Goal: Entertainment & Leisure: Browse casually

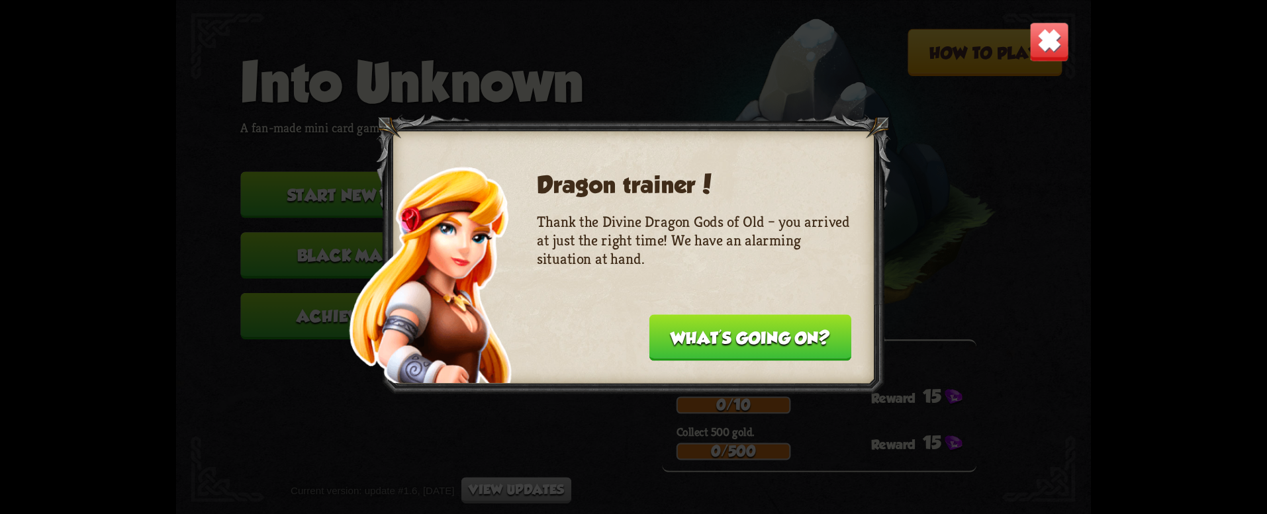
click at [754, 347] on button "What's going on?" at bounding box center [750, 337] width 202 height 46
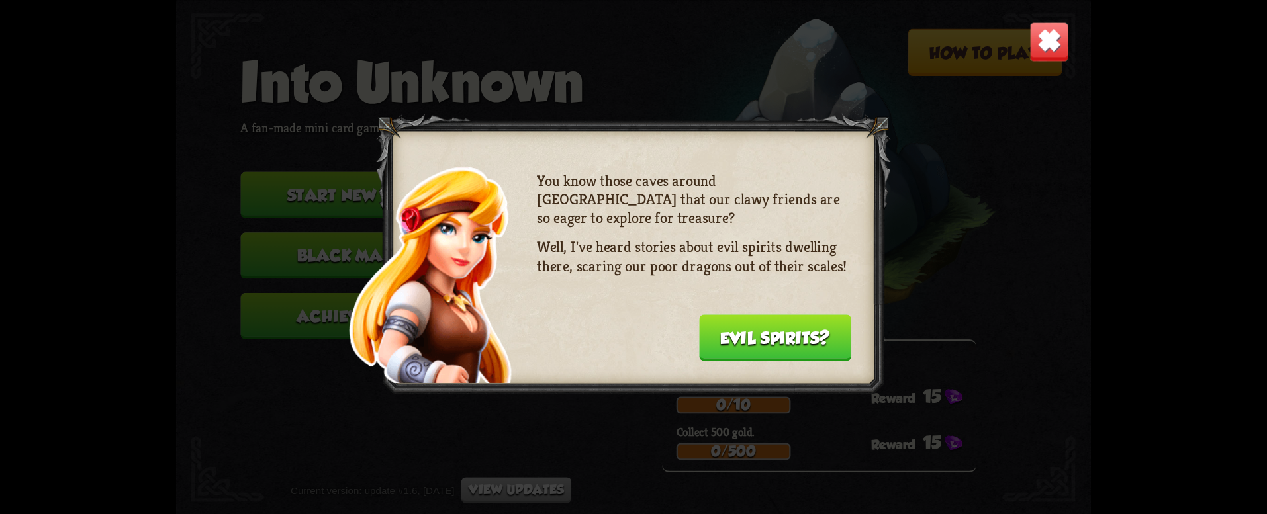
drag, startPoint x: 0, startPoint y: 0, endPoint x: 755, endPoint y: 347, distance: 831.2
click at [755, 347] on button "Evil spirits?" at bounding box center [775, 337] width 152 height 46
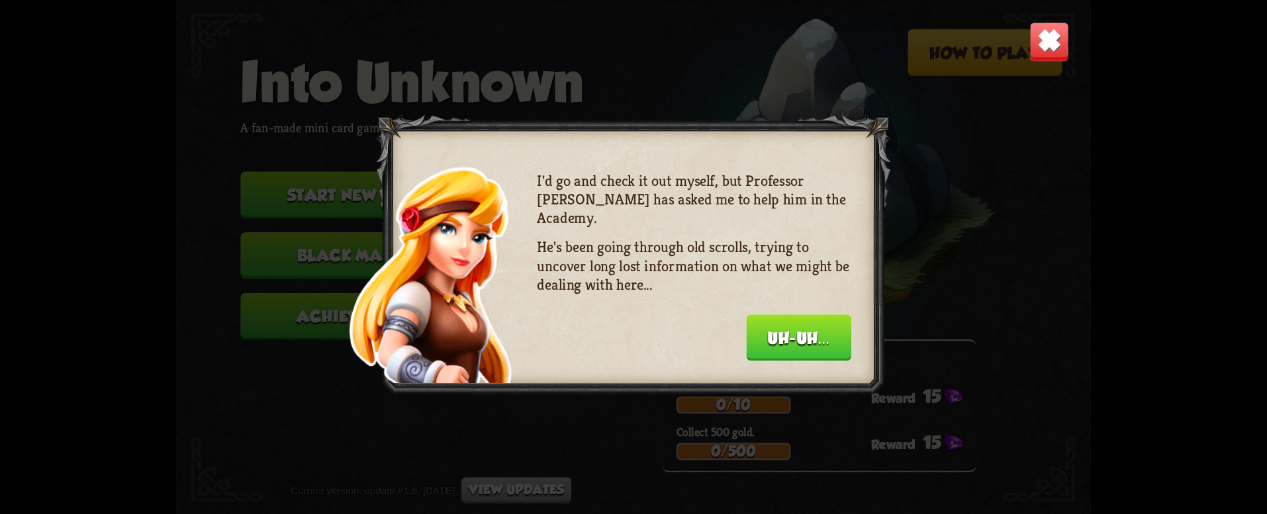
click at [755, 347] on button "Uh-uh..." at bounding box center [799, 337] width 105 height 46
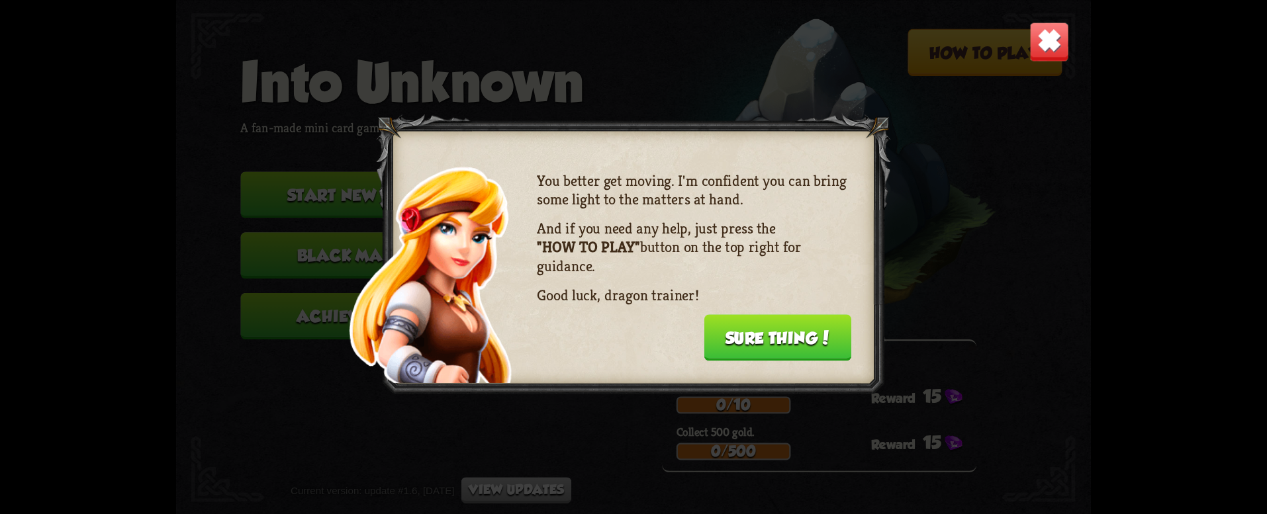
click at [769, 341] on button "Sure thing!" at bounding box center [778, 337] width 148 height 46
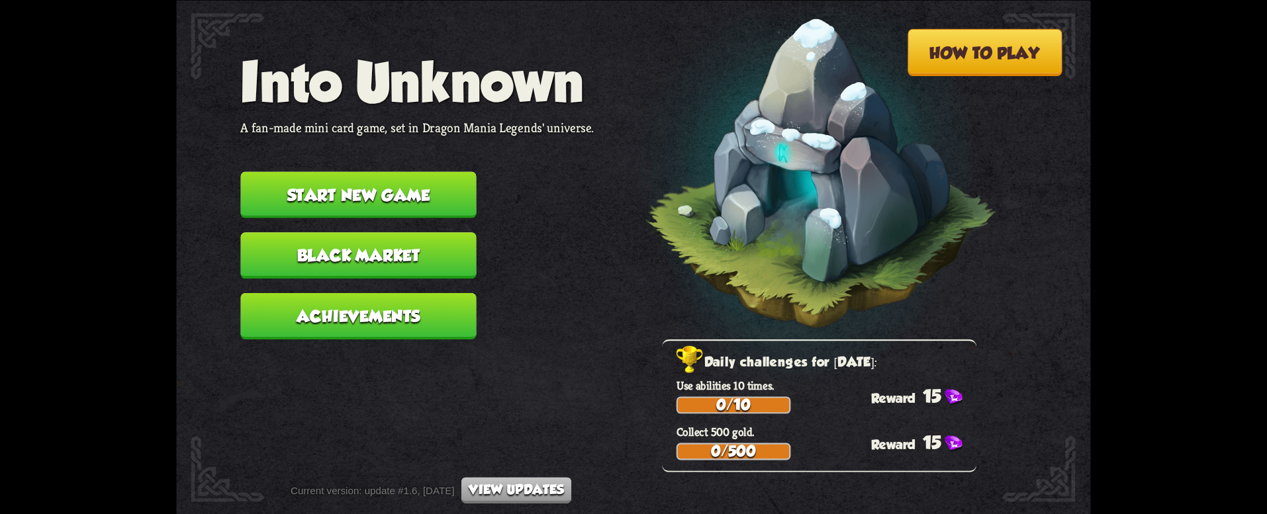
click at [321, 207] on button "Start new game" at bounding box center [358, 194] width 236 height 46
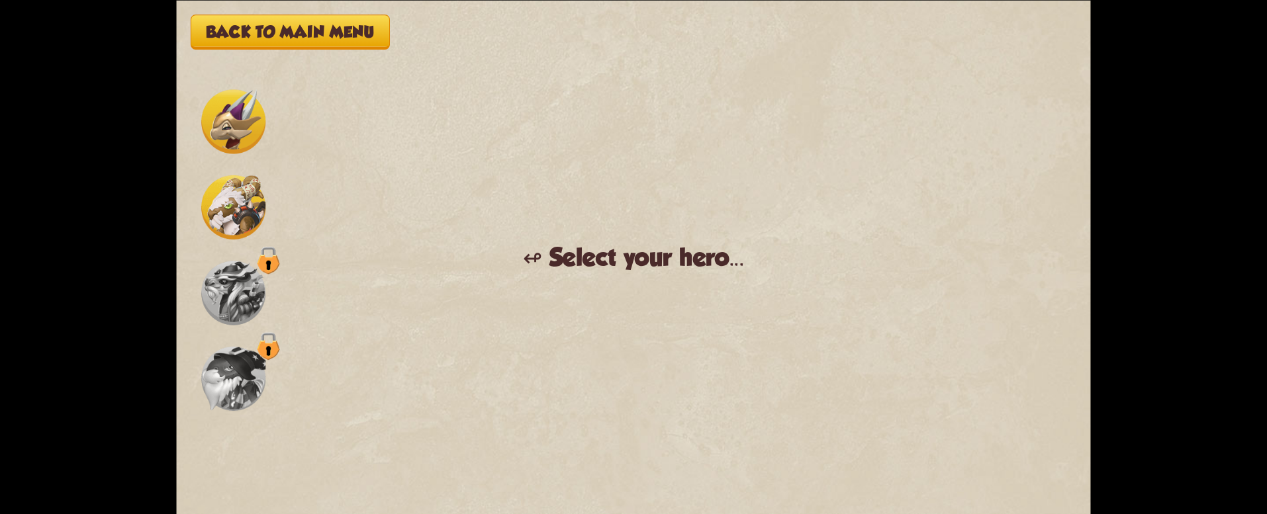
click at [233, 197] on img at bounding box center [233, 207] width 64 height 64
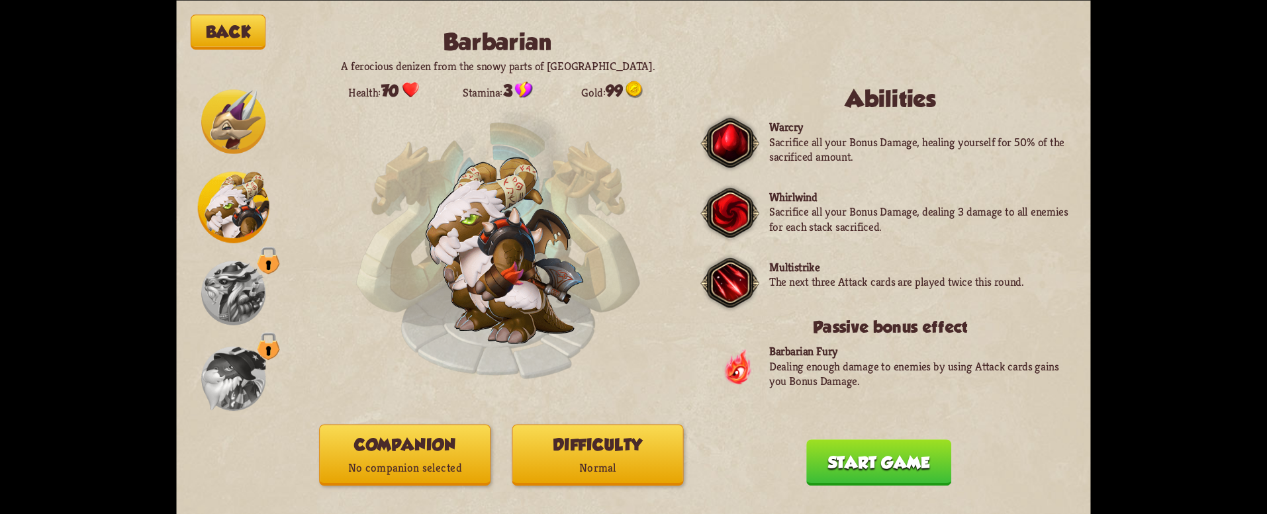
click at [901, 473] on button "Start game" at bounding box center [878, 462] width 145 height 46
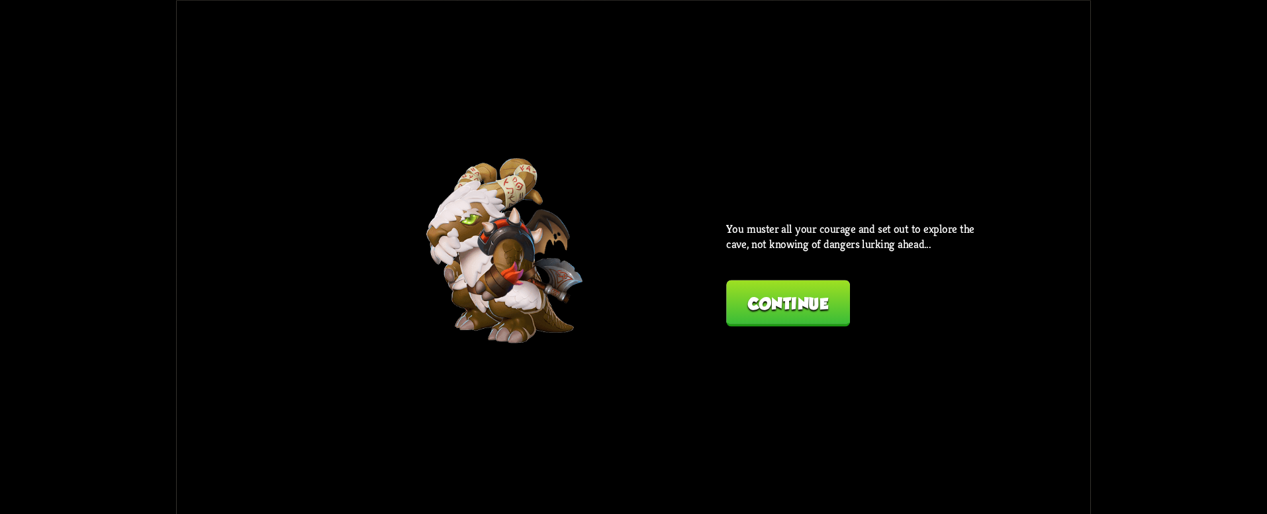
click at [796, 312] on button "Continue" at bounding box center [788, 303] width 124 height 46
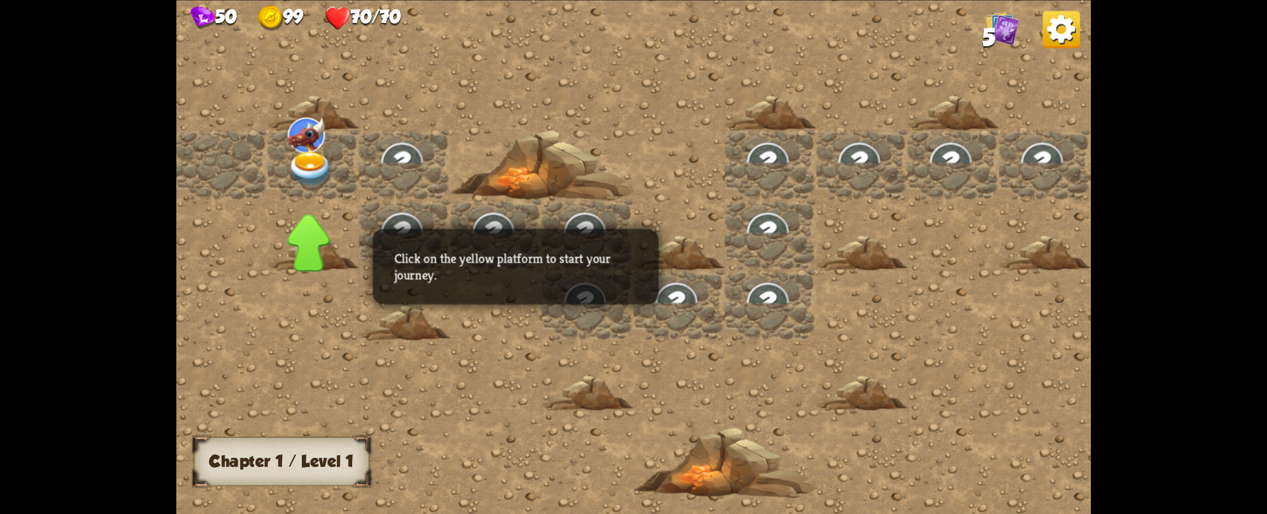
click at [314, 160] on img at bounding box center [311, 170] width 46 height 36
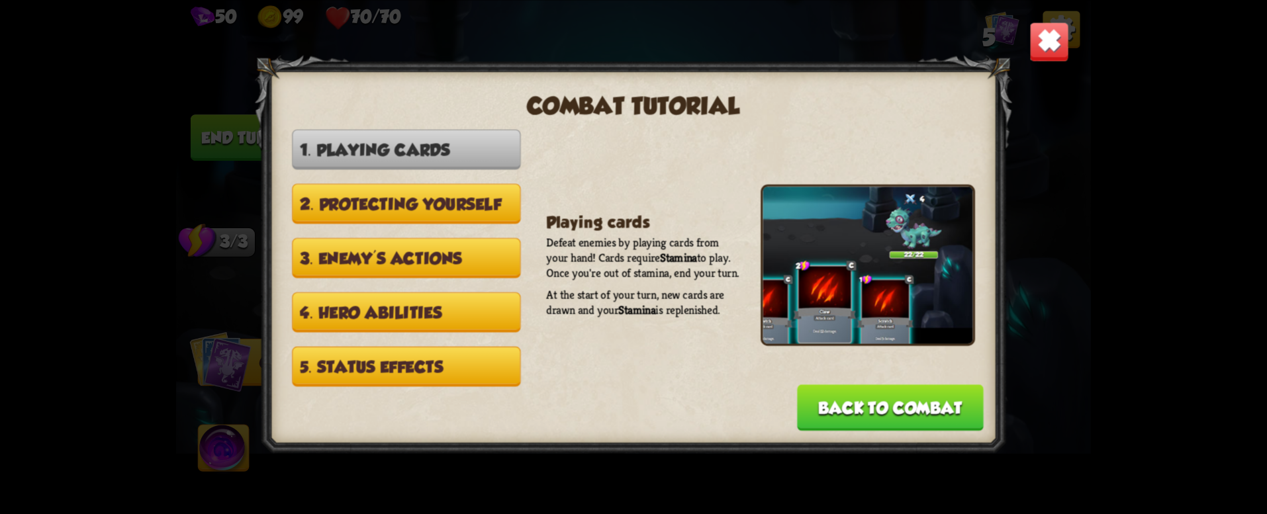
click at [915, 405] on button "Back to combat" at bounding box center [890, 408] width 187 height 46
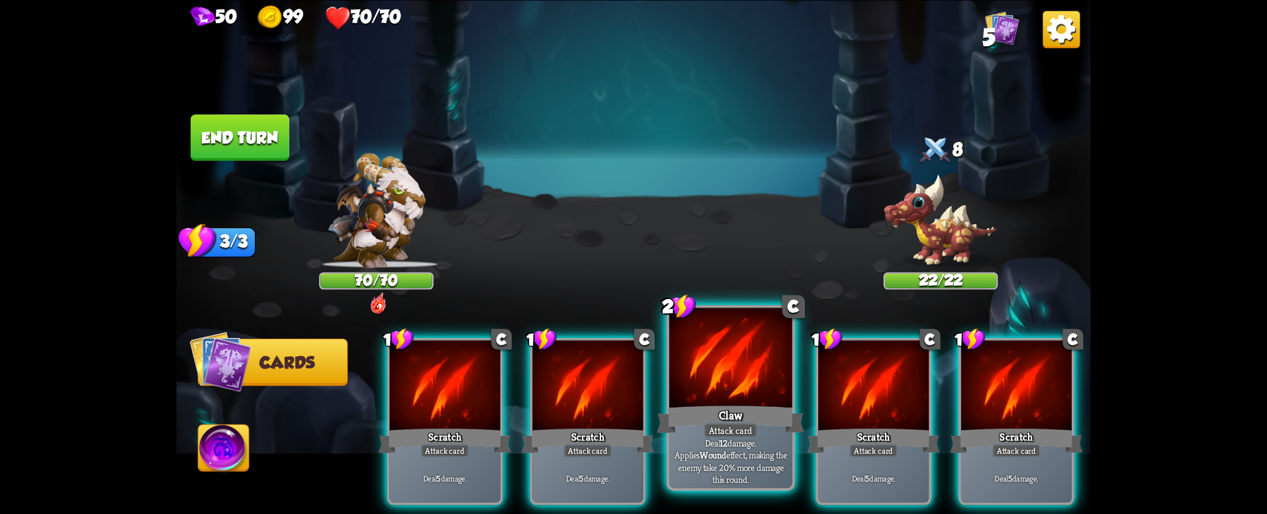
click at [756, 475] on p "Deal 12 damage. Applies Wound effect, making the enemy take 20% more damage thi…" at bounding box center [730, 461] width 116 height 48
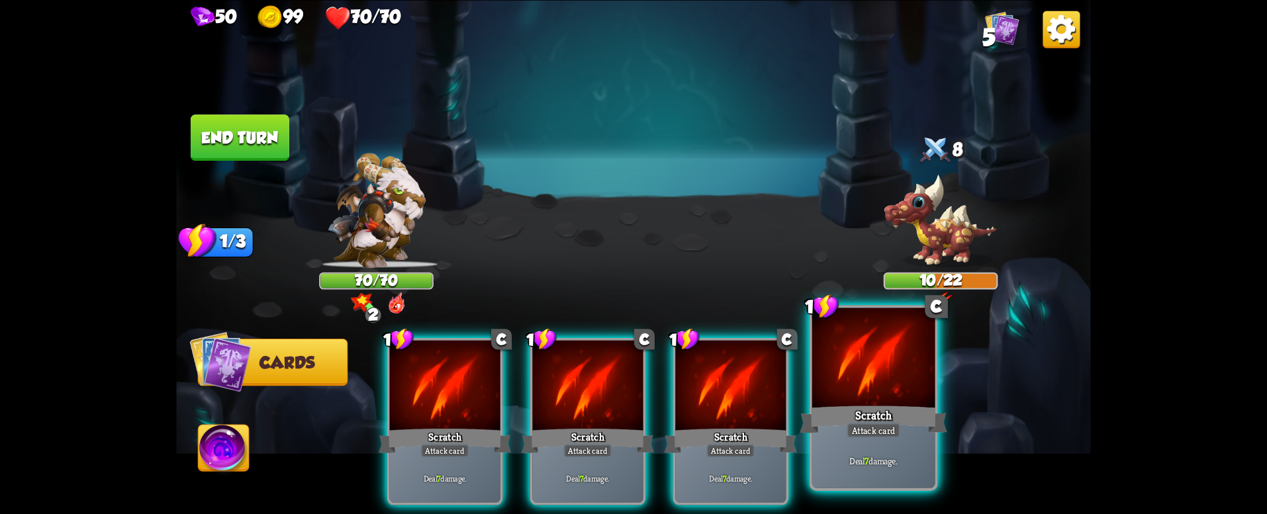
click at [862, 465] on p "Deal 7 damage." at bounding box center [873, 461] width 116 height 12
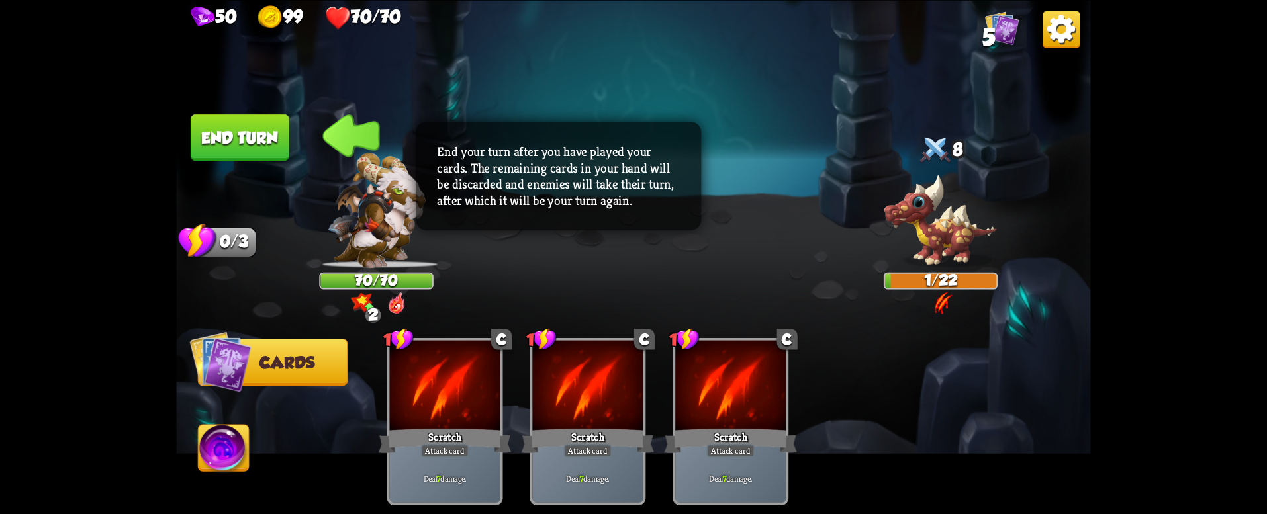
click at [213, 152] on button "End turn" at bounding box center [240, 137] width 99 height 46
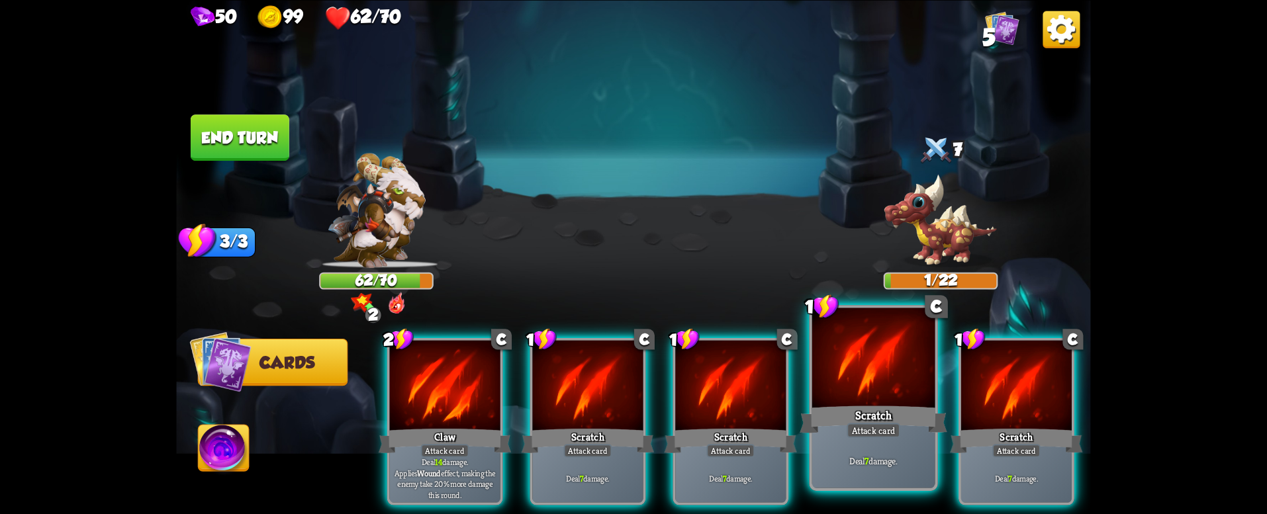
click at [896, 436] on div "Attack card" at bounding box center [873, 430] width 54 height 15
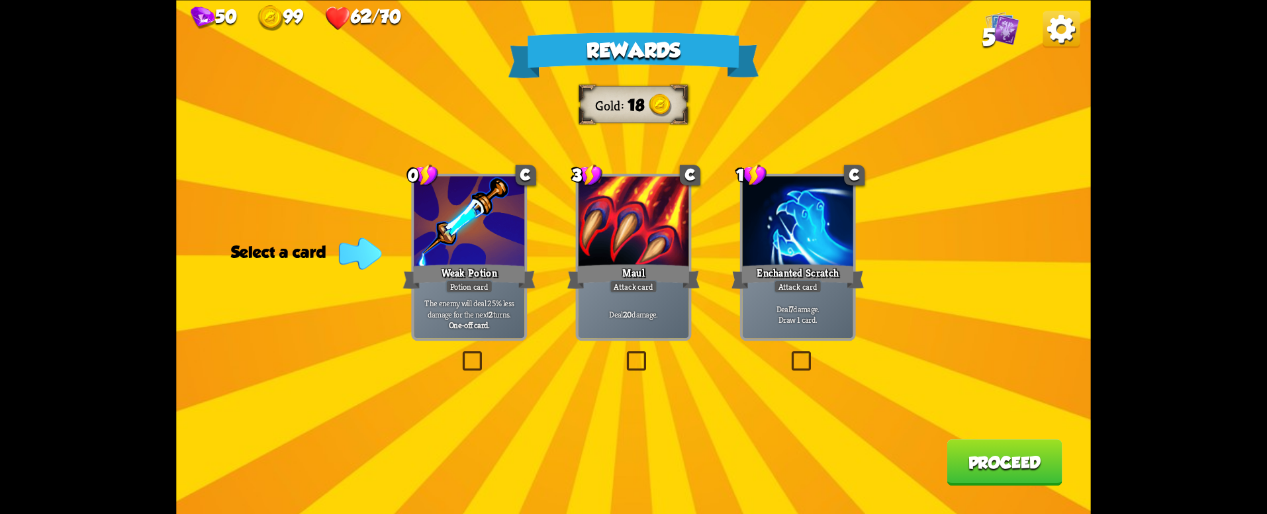
click at [631, 316] on p "Deal 20 damage." at bounding box center [633, 313] width 105 height 11
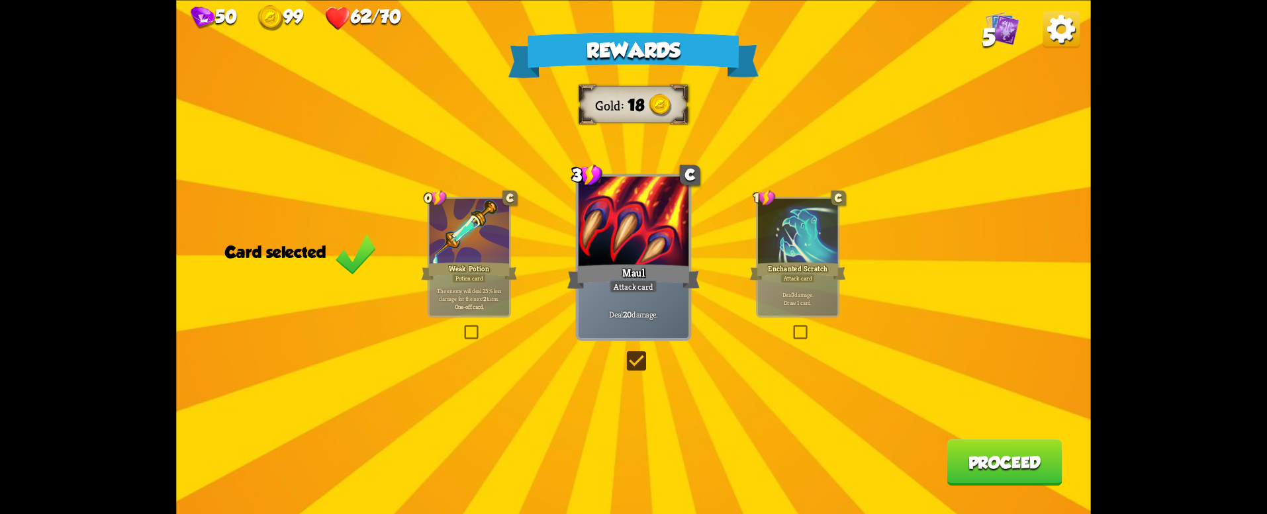
click at [982, 470] on button "Proceed" at bounding box center [1003, 462] width 115 height 46
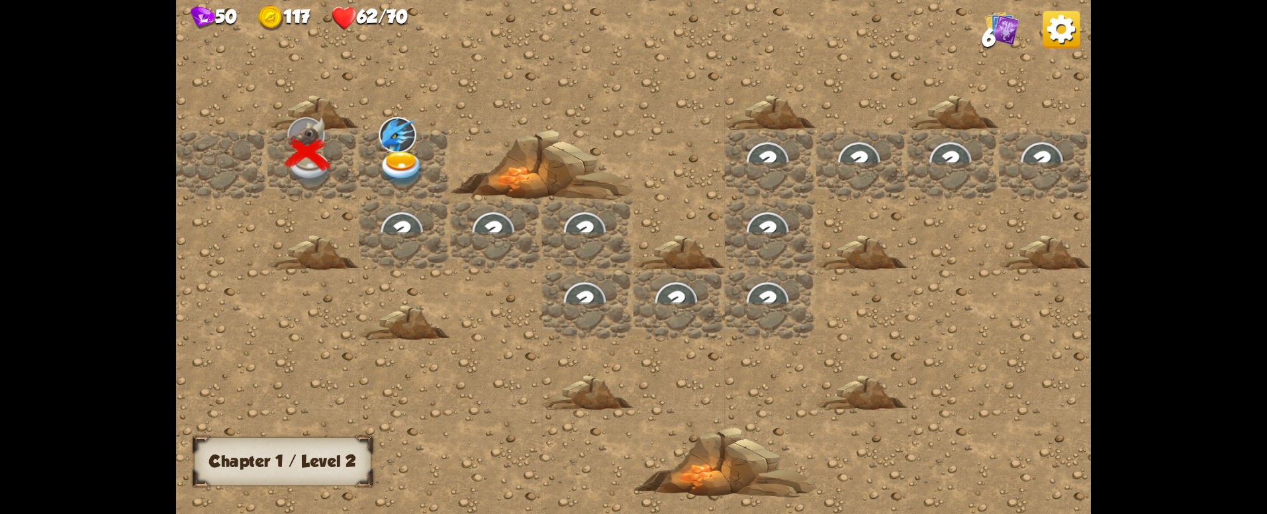
click at [398, 167] on img at bounding box center [402, 170] width 46 height 36
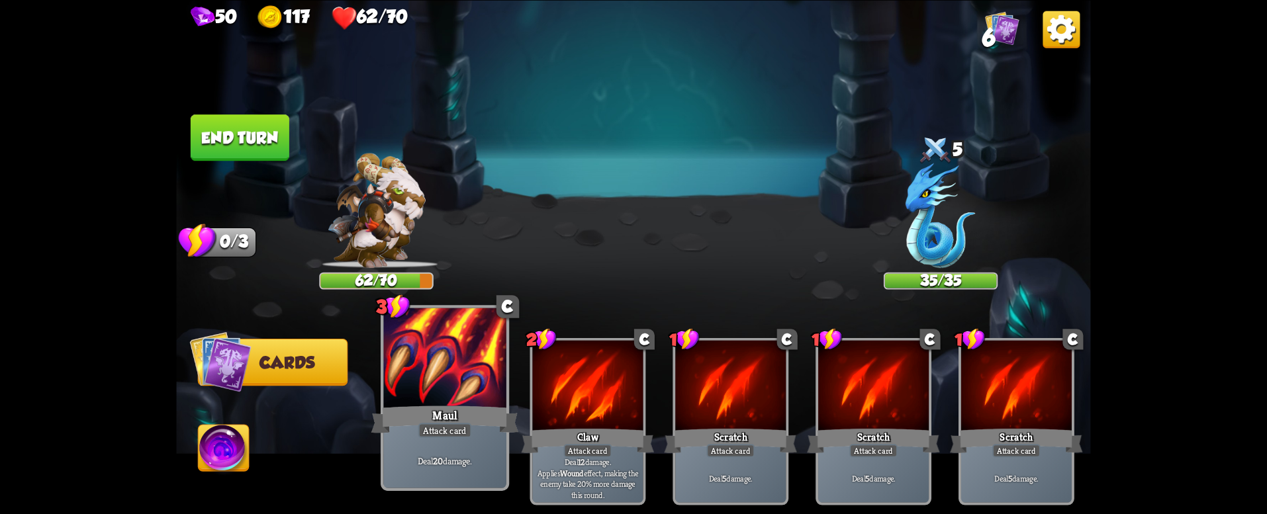
click at [397, 422] on div "Maul" at bounding box center [445, 419] width 148 height 33
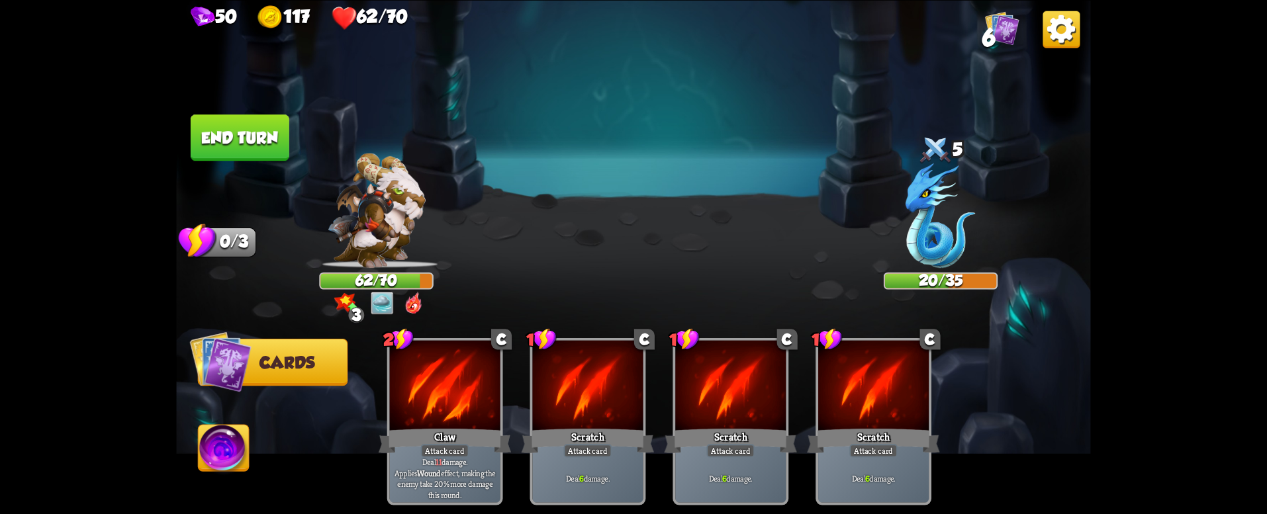
click at [219, 134] on button "End turn" at bounding box center [240, 137] width 99 height 46
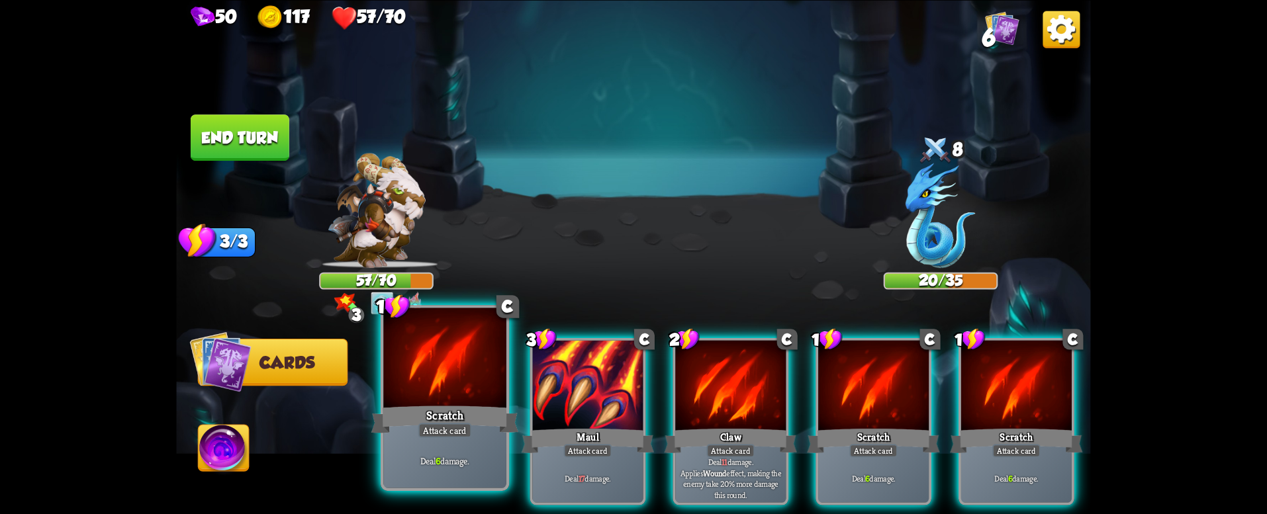
click at [488, 402] on div at bounding box center [444, 359] width 123 height 103
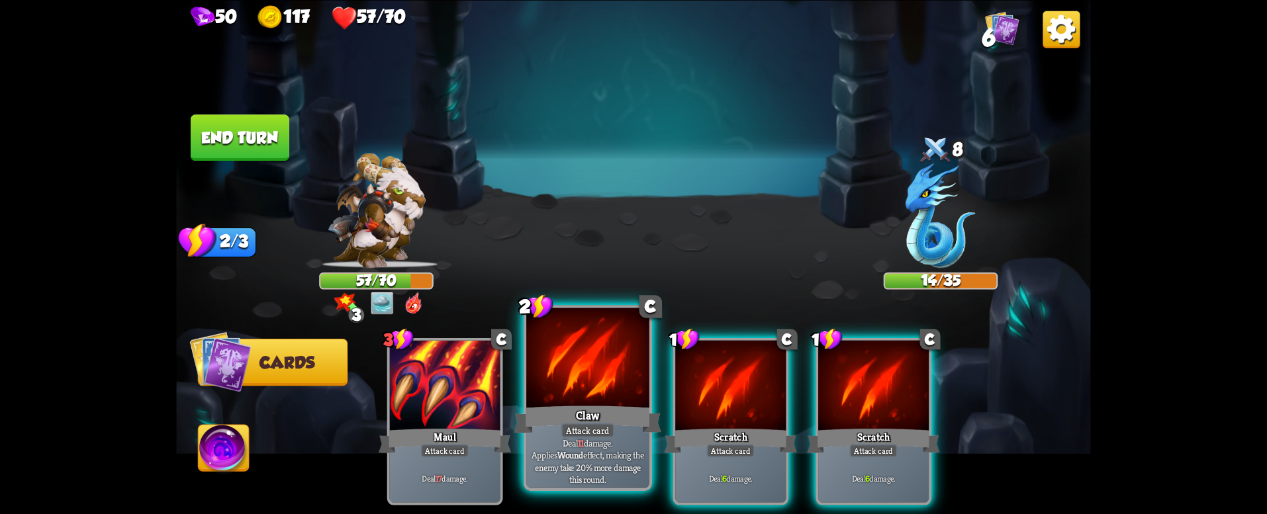
click at [552, 428] on div "Claw" at bounding box center [588, 419] width 148 height 33
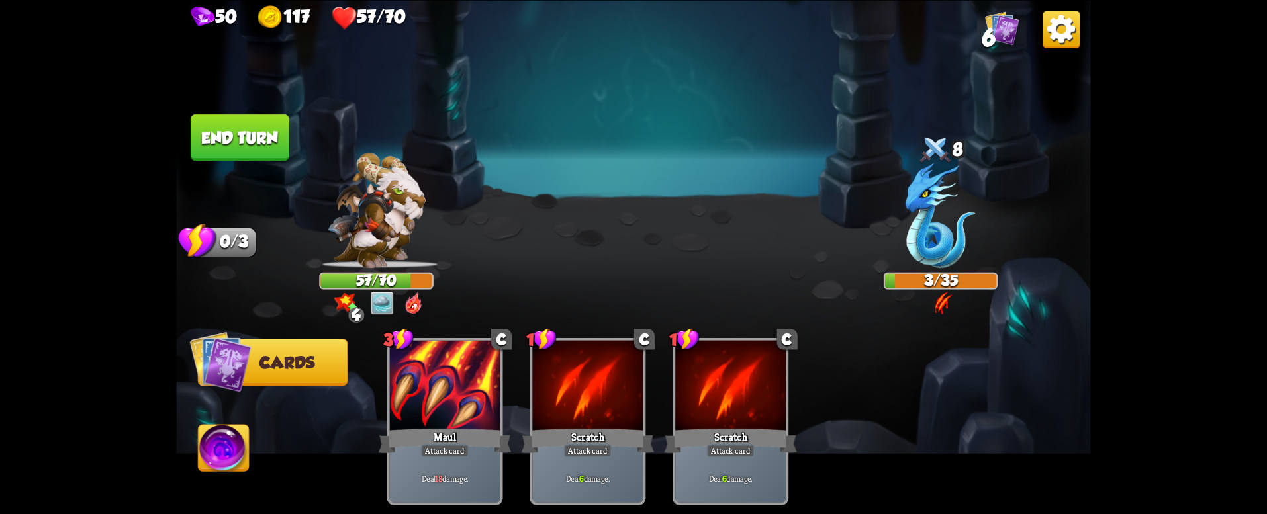
click at [251, 146] on button "End turn" at bounding box center [240, 137] width 99 height 46
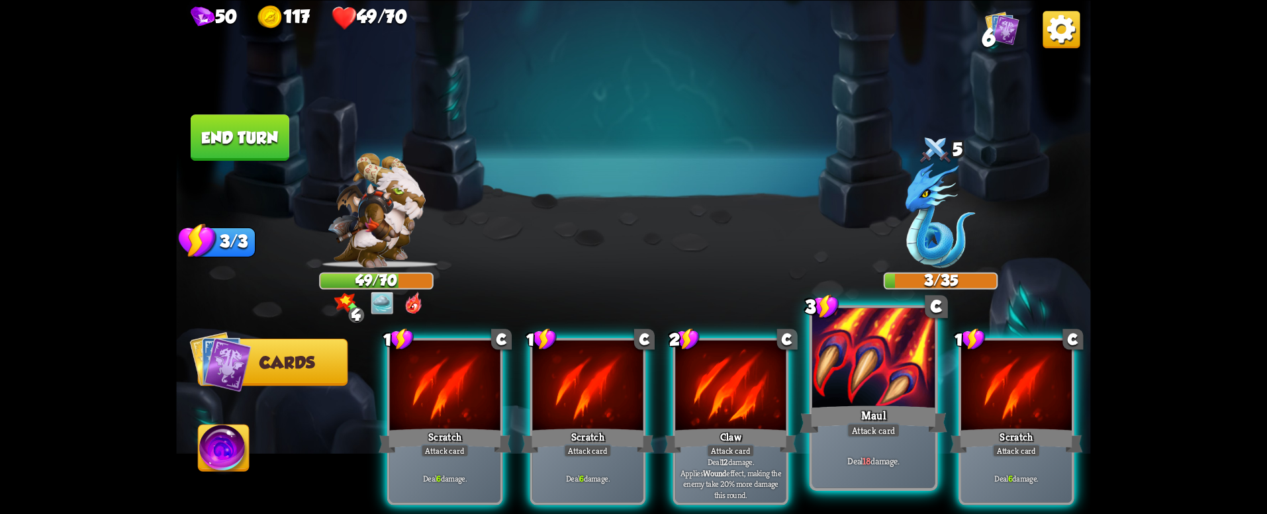
click at [844, 414] on div "Maul" at bounding box center [873, 419] width 148 height 33
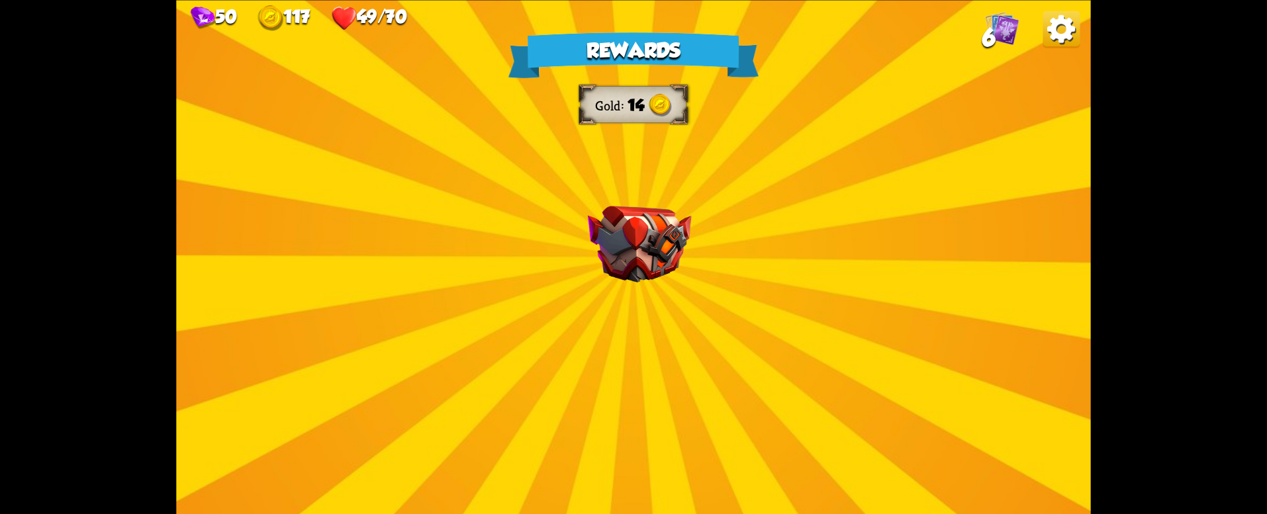
click at [608, 317] on div "Rewards Gold 14 Select a card 0 C Poison Potion card Apply 4 poison. One-off ca…" at bounding box center [633, 257] width 914 height 514
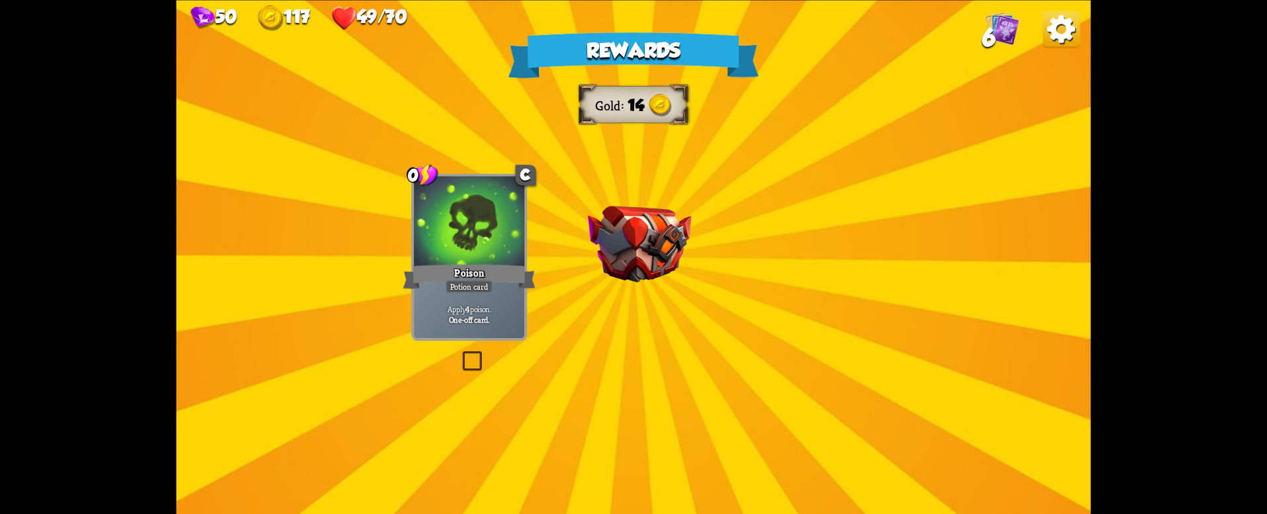
click at [638, 265] on img at bounding box center [639, 244] width 103 height 77
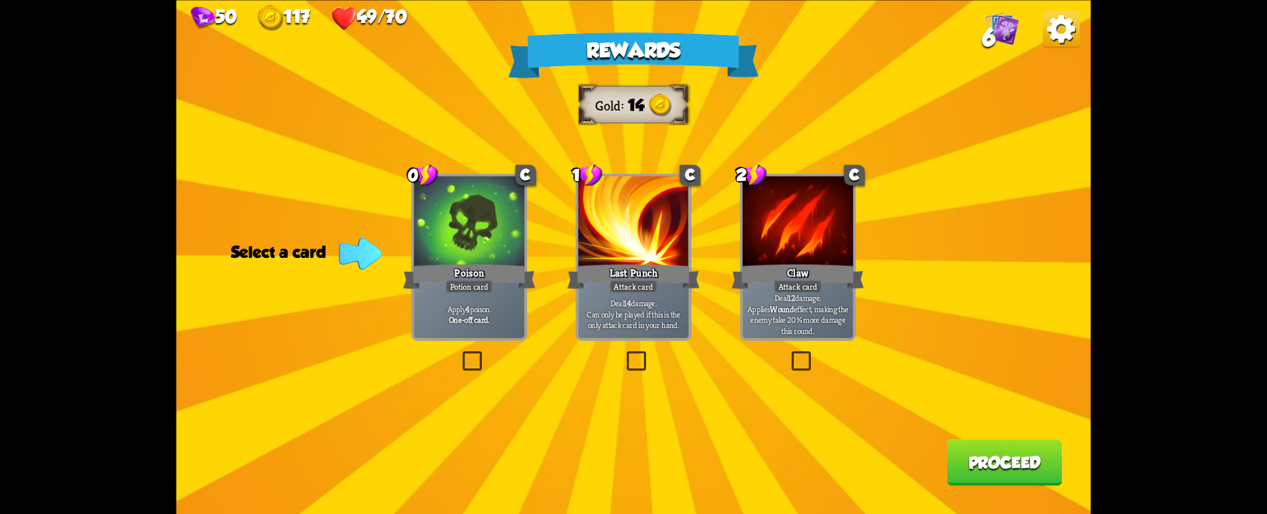
click at [492, 291] on div "Potion card" at bounding box center [469, 285] width 48 height 13
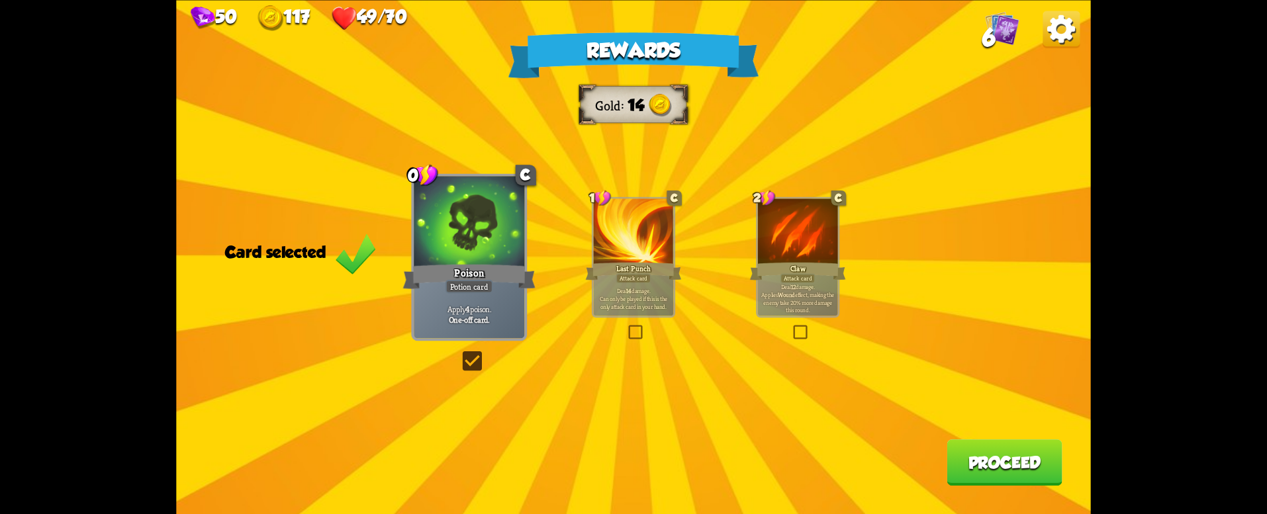
click at [969, 462] on button "Proceed" at bounding box center [1003, 462] width 115 height 46
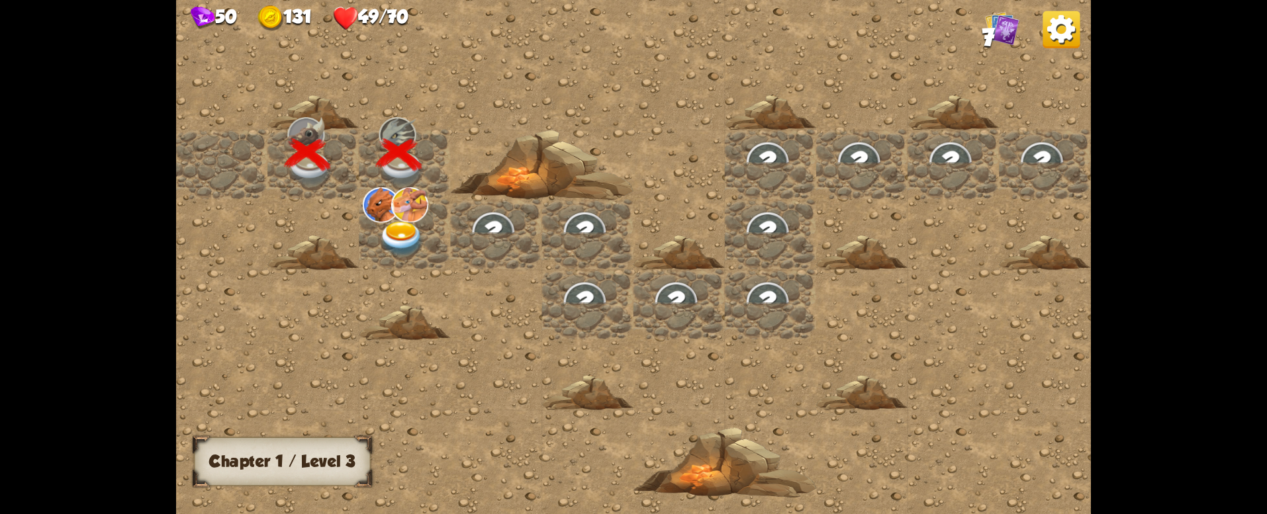
click at [406, 234] on img at bounding box center [402, 240] width 46 height 36
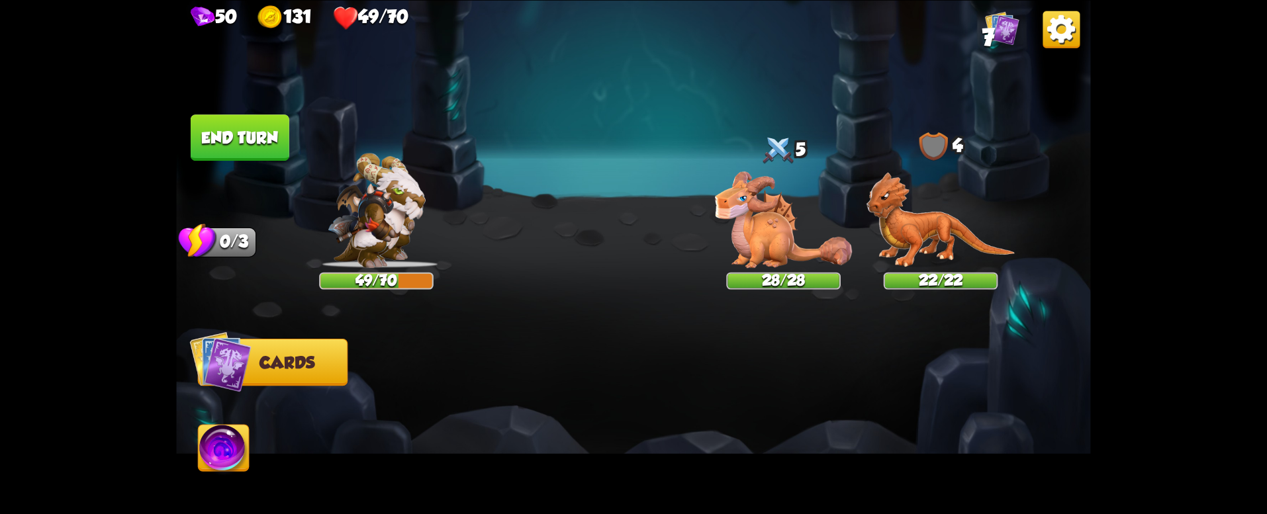
click at [225, 446] on img at bounding box center [224, 451] width 51 height 52
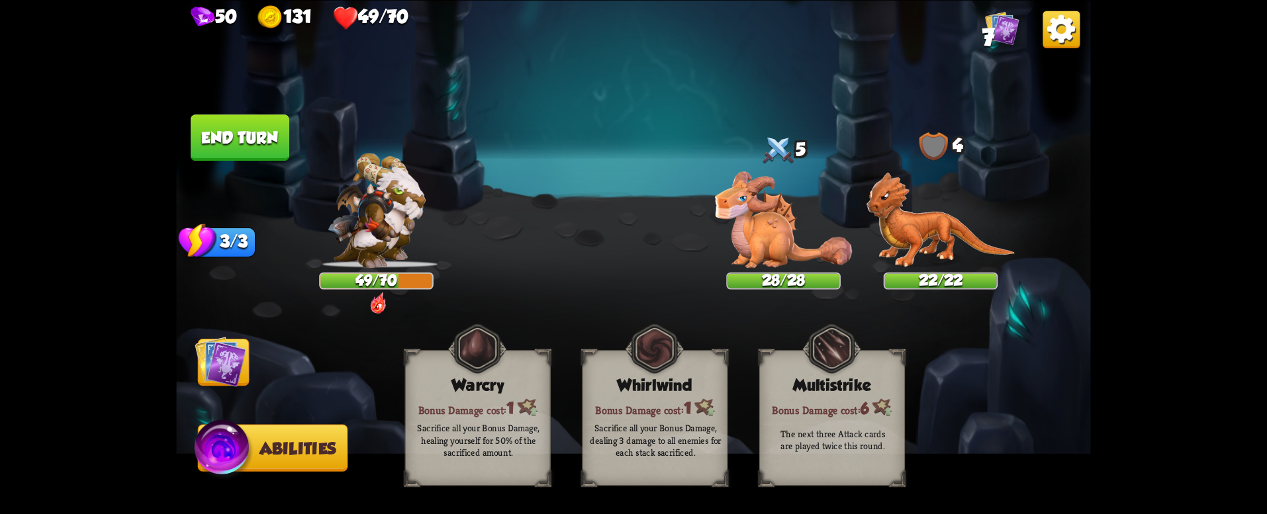
click at [230, 372] on img at bounding box center [221, 362] width 52 height 52
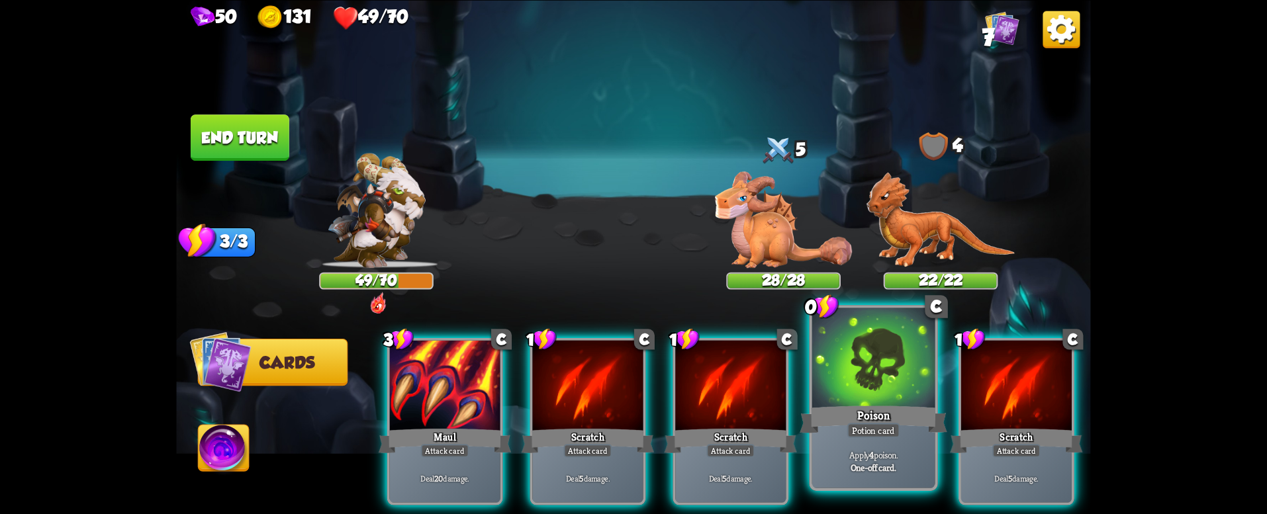
click at [869, 442] on div "Apply 4 poison. One-off card." at bounding box center [873, 461] width 123 height 54
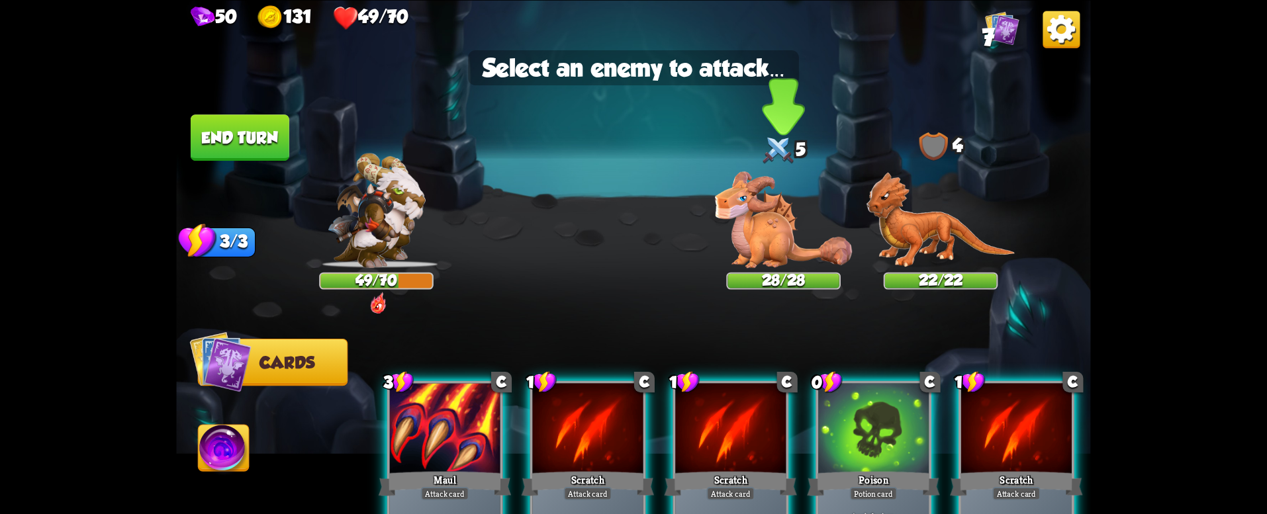
click at [756, 267] on img at bounding box center [783, 219] width 137 height 97
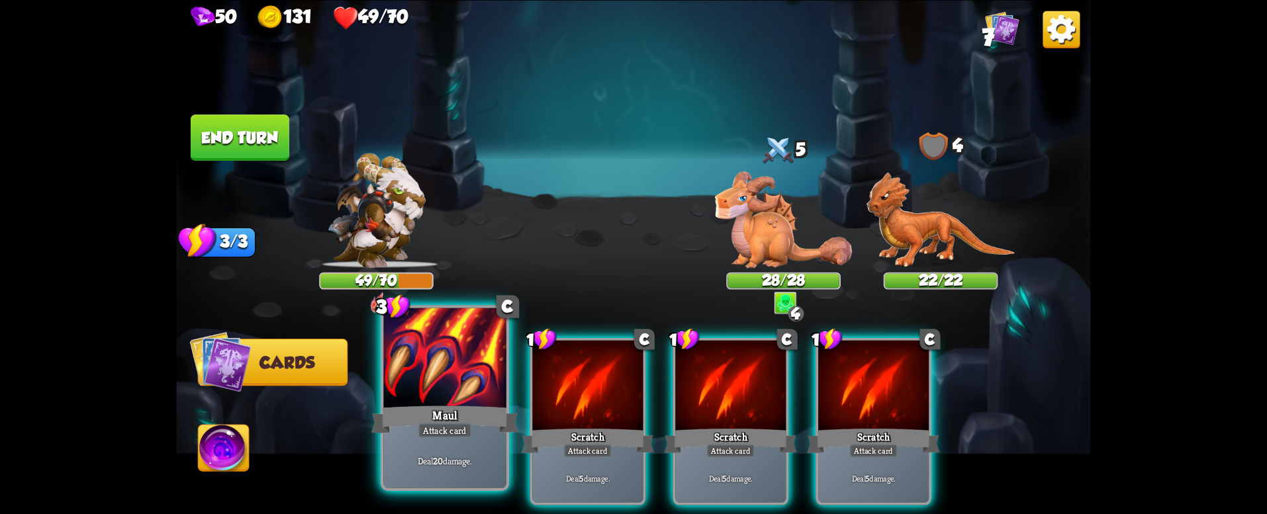
click at [477, 399] on div at bounding box center [444, 359] width 123 height 103
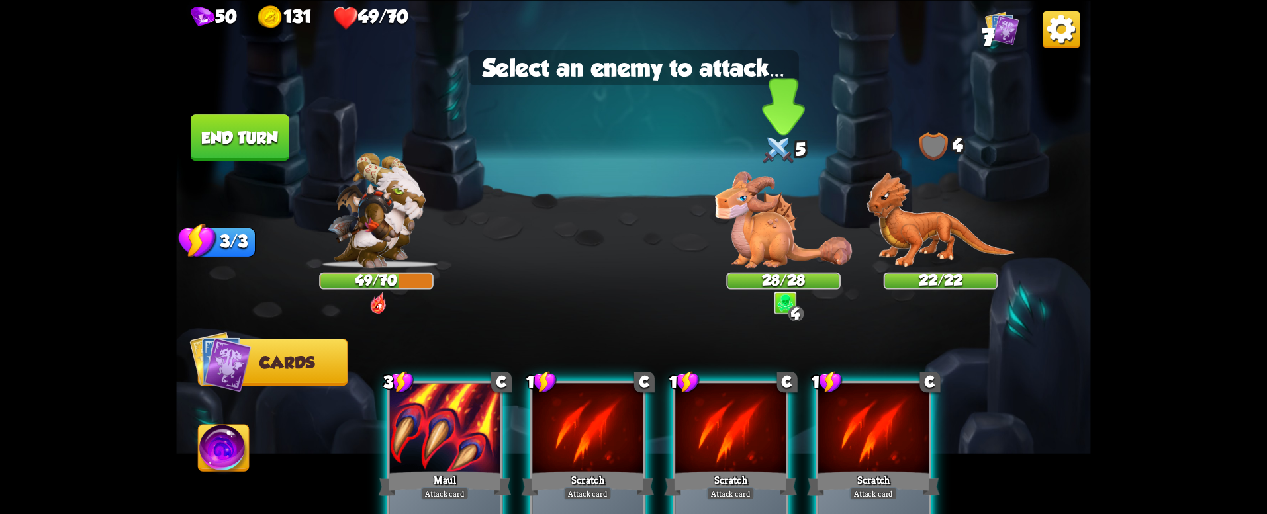
click at [770, 218] on img at bounding box center [783, 219] width 137 height 97
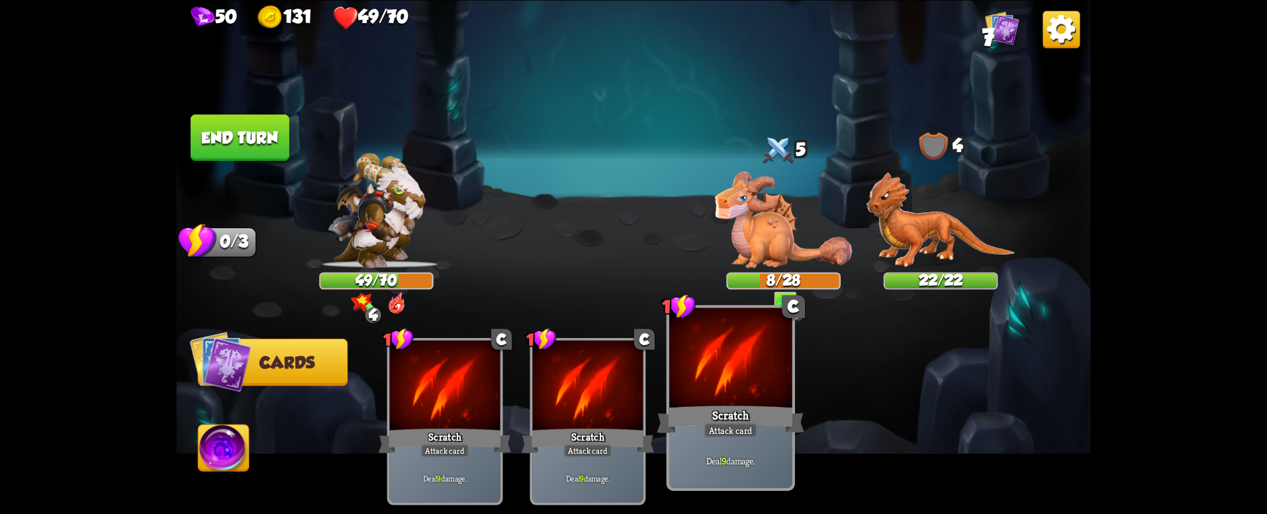
click at [706, 382] on div at bounding box center [730, 359] width 123 height 103
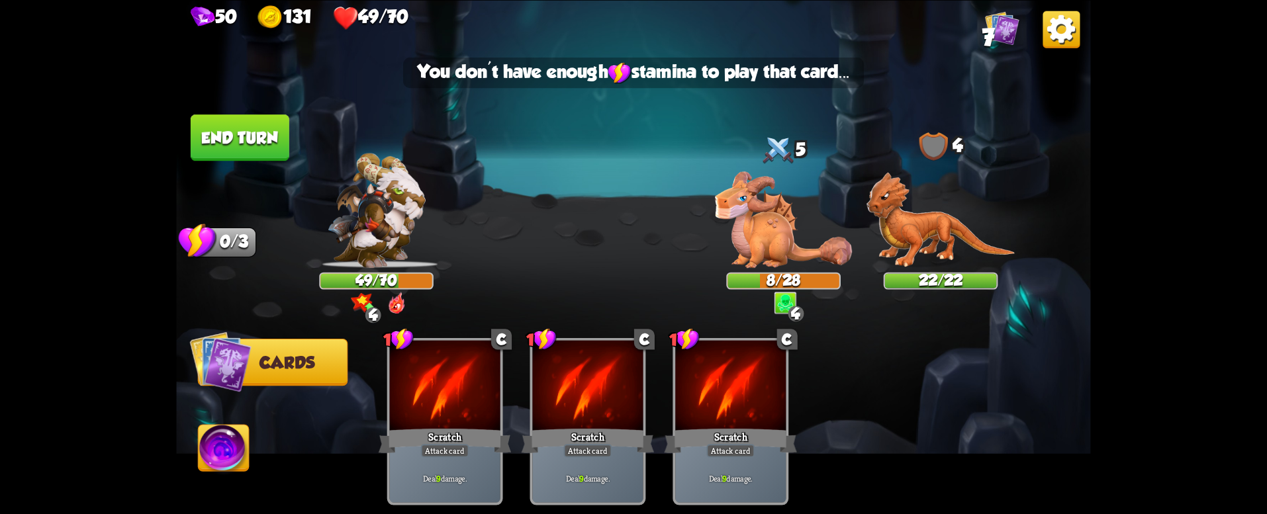
click at [182, 164] on img at bounding box center [633, 257] width 914 height 514
click at [210, 156] on button "End turn" at bounding box center [240, 137] width 99 height 46
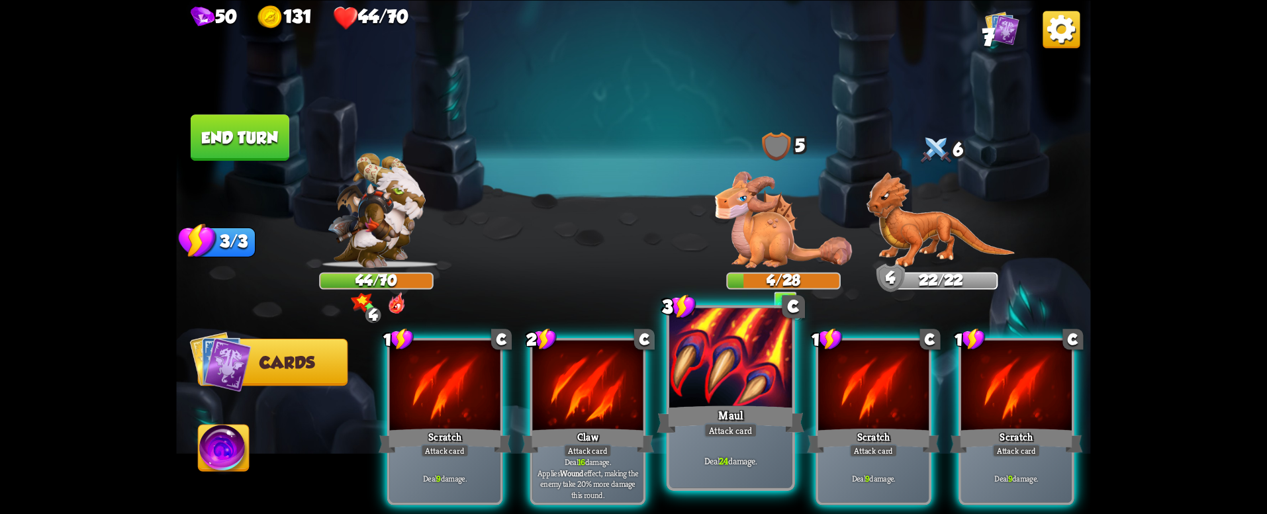
click at [727, 445] on div "Deal 24 damage." at bounding box center [730, 461] width 123 height 54
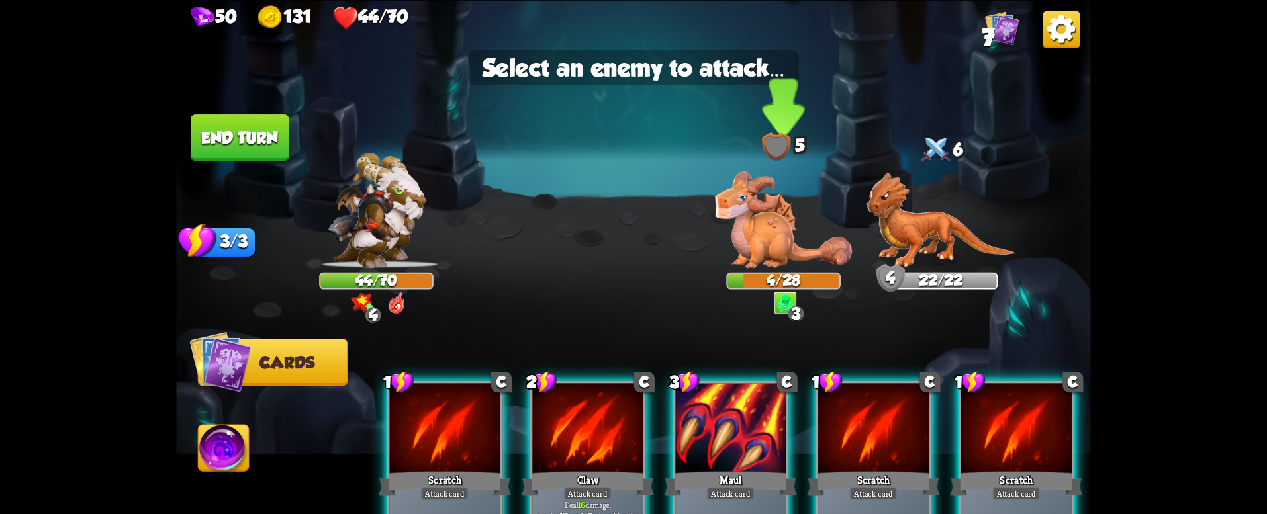
click at [746, 242] on img at bounding box center [783, 219] width 137 height 97
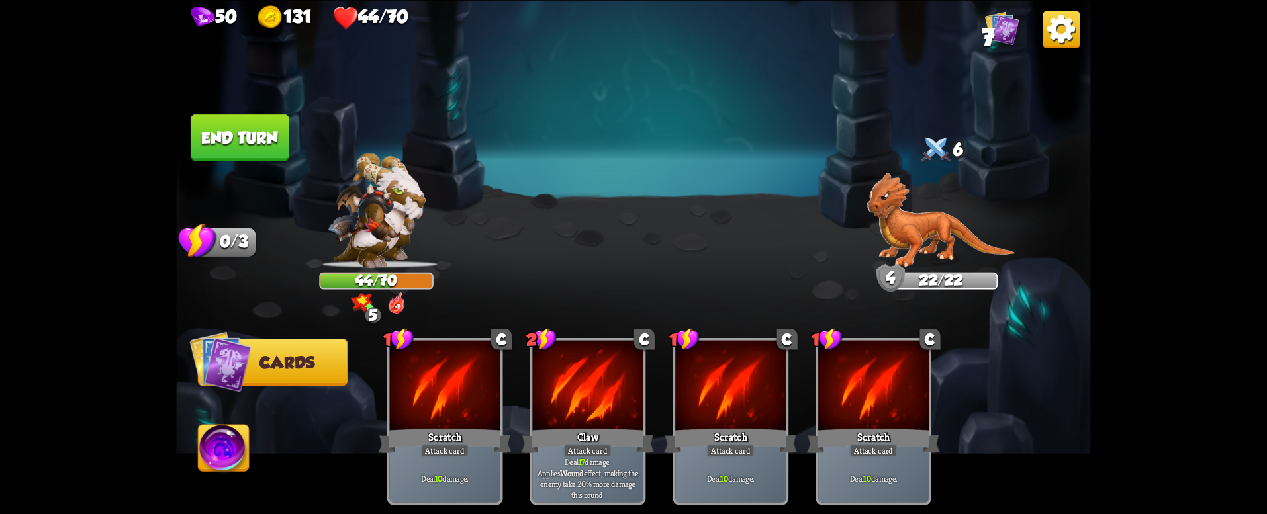
click at [251, 117] on button "End turn" at bounding box center [240, 137] width 99 height 46
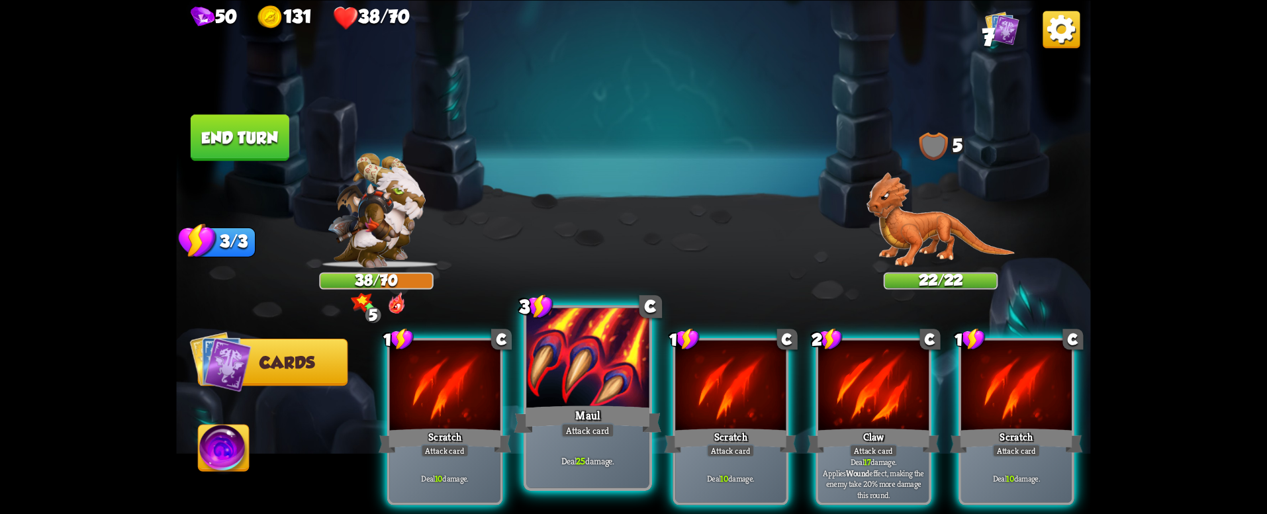
click at [574, 402] on div at bounding box center [587, 359] width 123 height 103
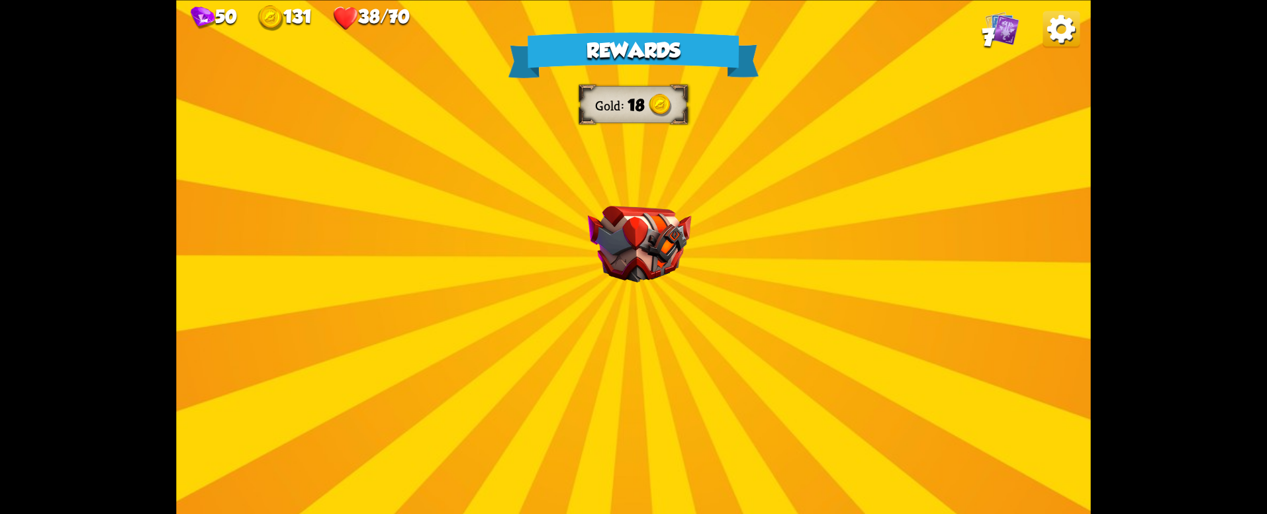
click at [628, 295] on div "Rewards Gold 18 Select a card 1 C Burst Support card The next Support card you …" at bounding box center [633, 257] width 914 height 514
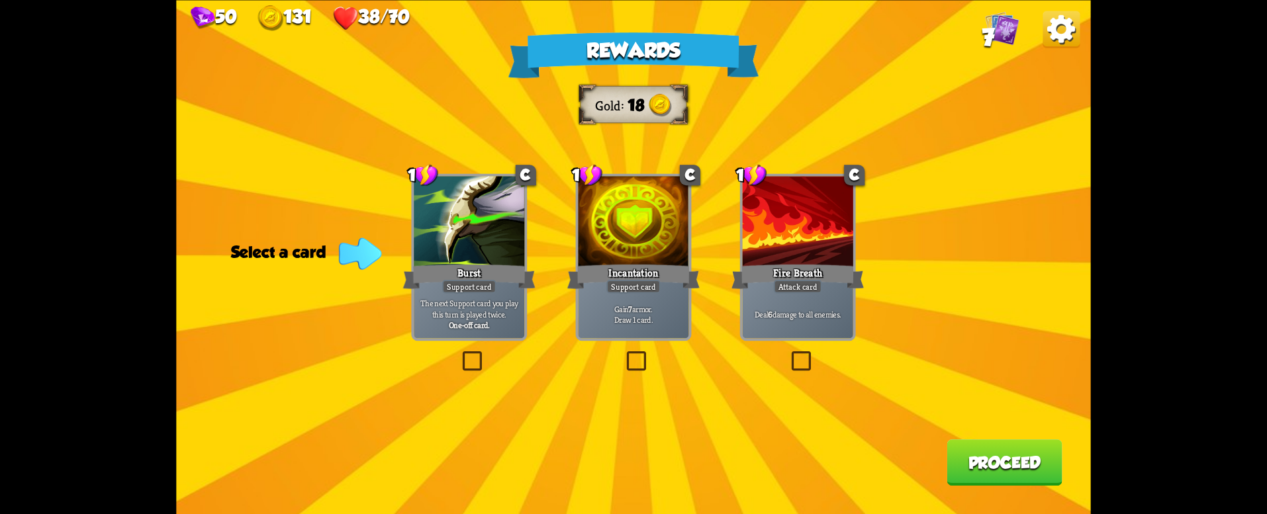
click at [443, 285] on div "Support card" at bounding box center [469, 285] width 54 height 13
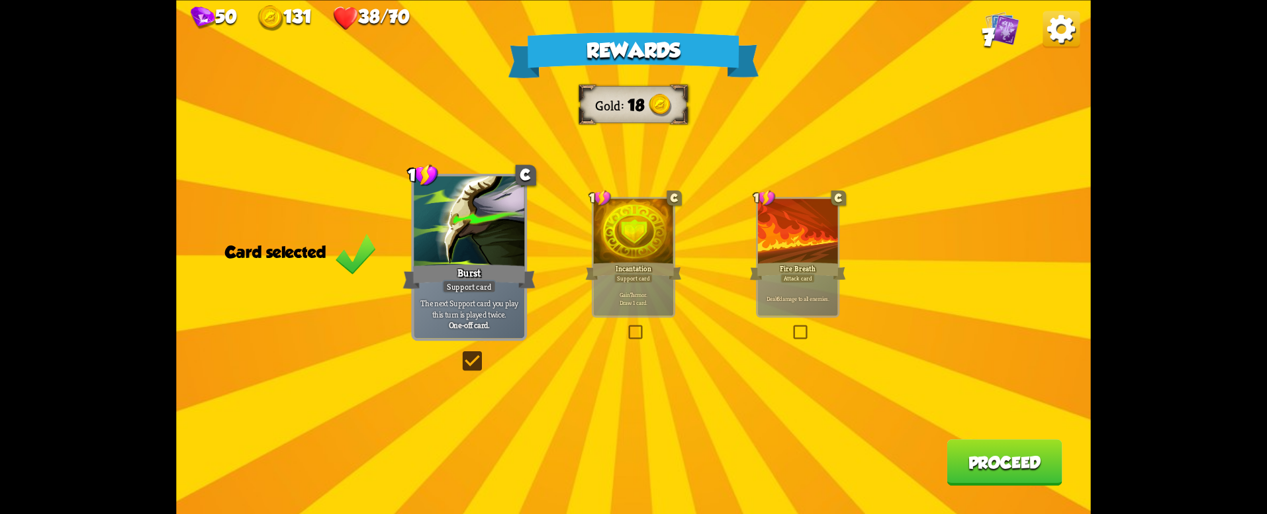
click at [626, 327] on label at bounding box center [626, 327] width 0 height 0
click at [0, 0] on input "checkbox" at bounding box center [0, 0] width 0 height 0
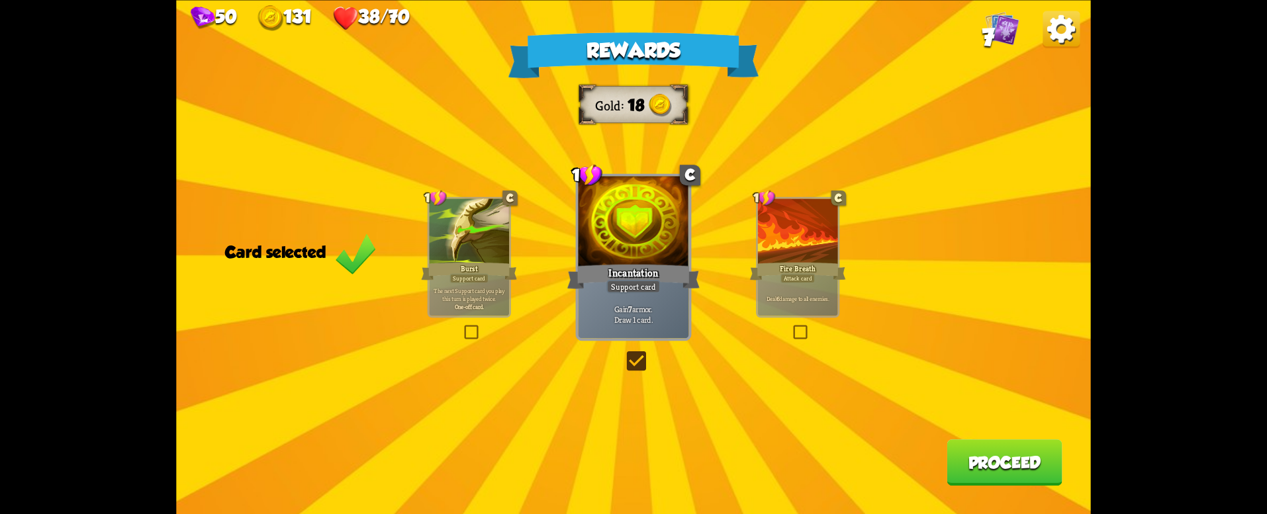
click at [479, 350] on div "Rewards Gold 18 Card selected 1 C Burst Support card The next Support card you …" at bounding box center [633, 257] width 914 height 514
click at [435, 255] on div at bounding box center [469, 233] width 80 height 68
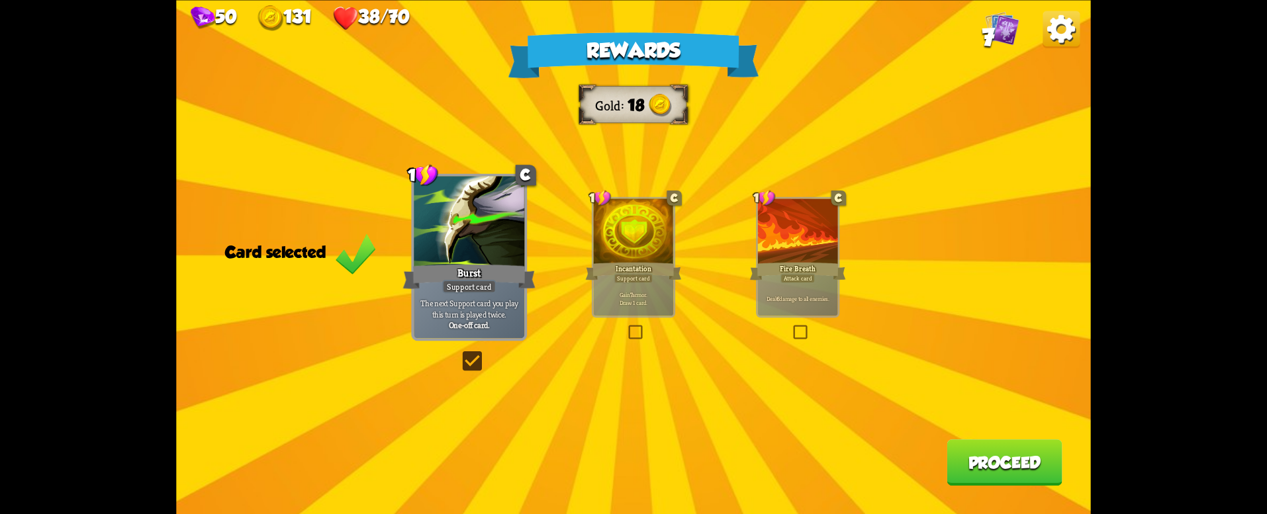
click at [974, 467] on button "Proceed" at bounding box center [1003, 462] width 115 height 46
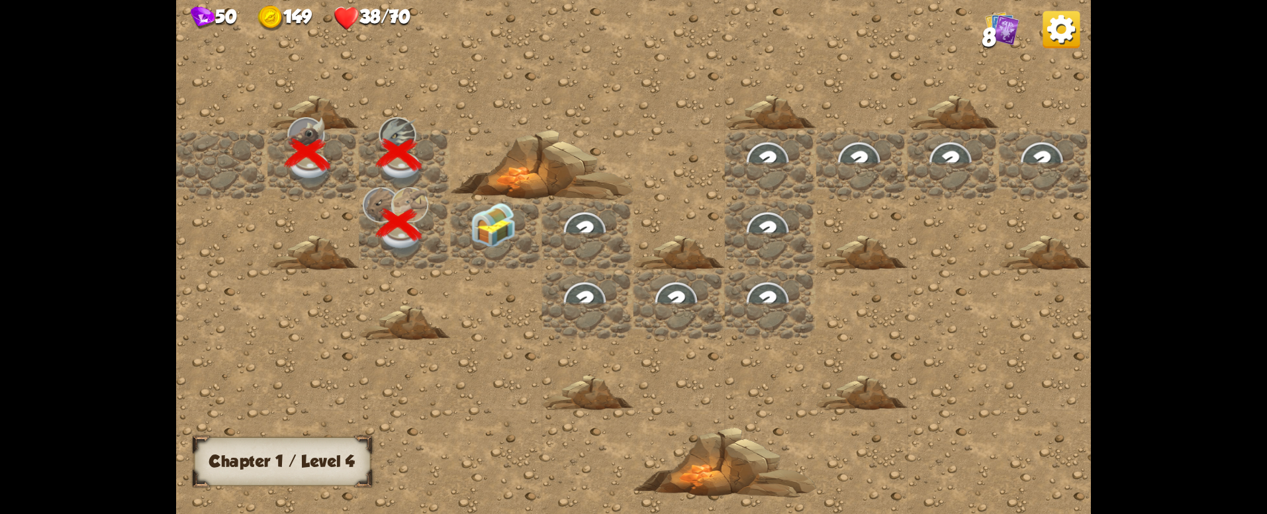
click at [1062, 30] on img at bounding box center [1060, 29] width 37 height 37
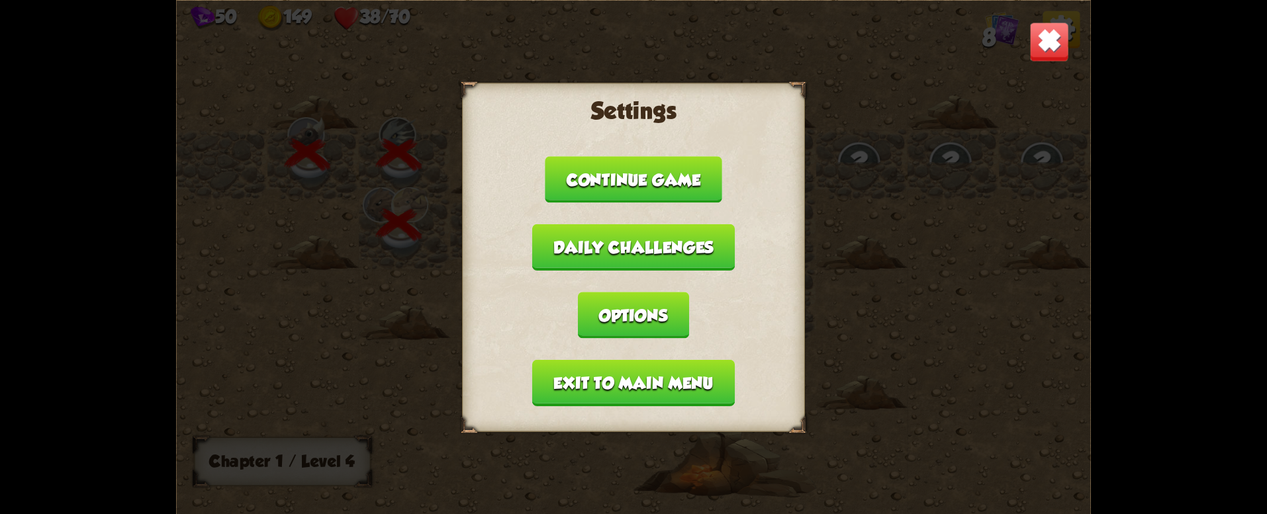
click at [1056, 34] on img at bounding box center [1049, 41] width 40 height 40
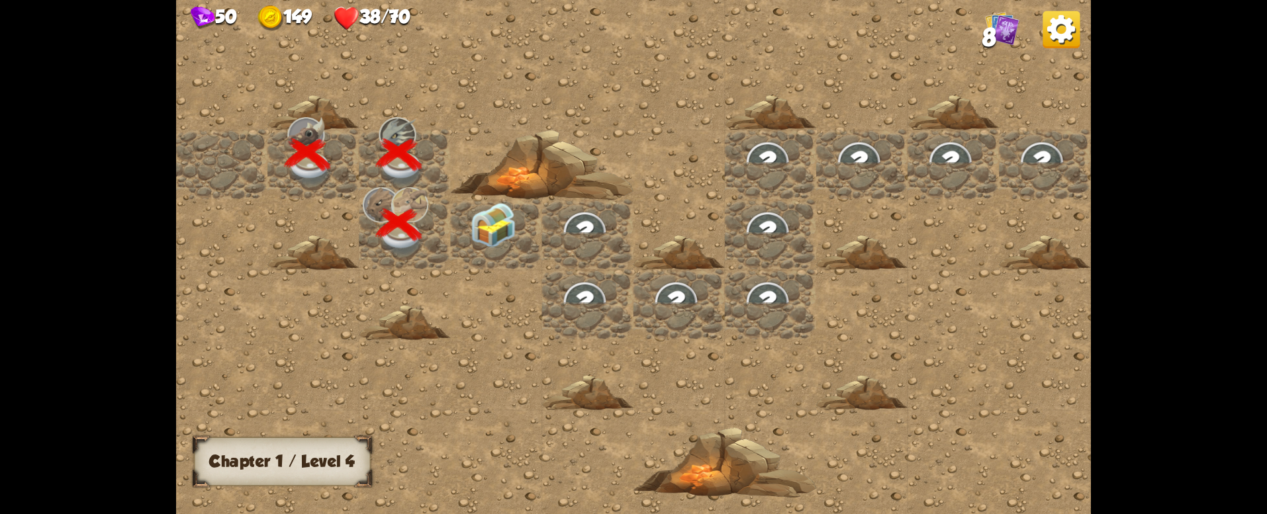
click at [1066, 31] on img at bounding box center [1060, 29] width 37 height 37
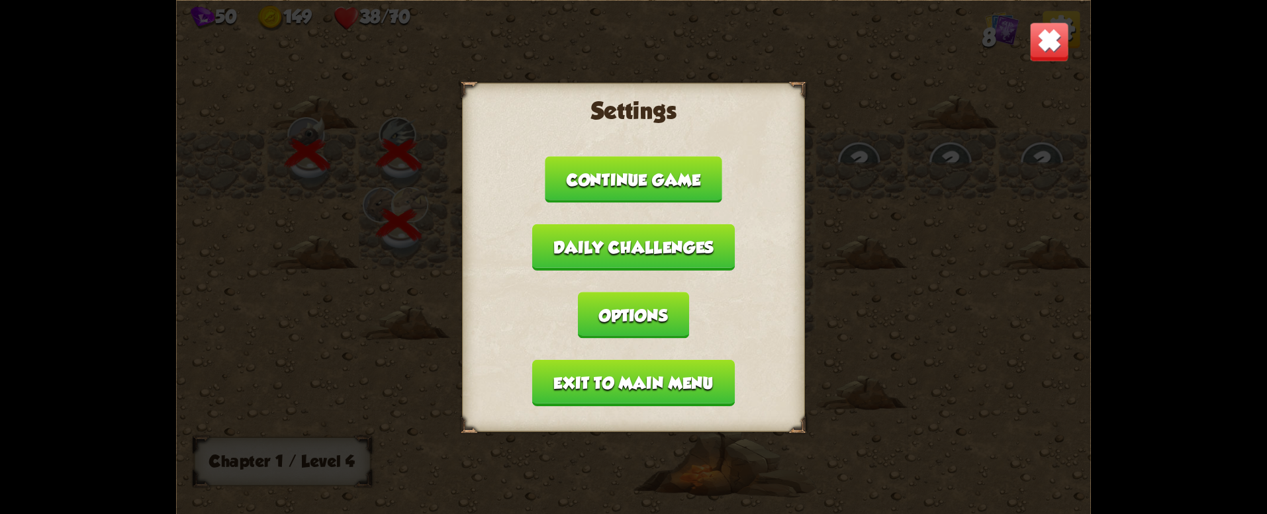
click at [614, 381] on button "Exit to main menu" at bounding box center [633, 382] width 203 height 46
